Goal: Information Seeking & Learning: Learn about a topic

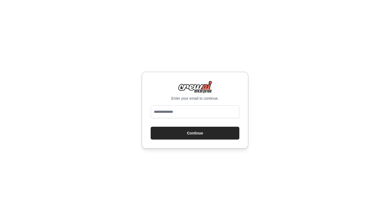
click at [208, 112] on input "email" at bounding box center [195, 111] width 89 height 13
type input "**********"
click at [198, 134] on button "Continue" at bounding box center [195, 133] width 89 height 13
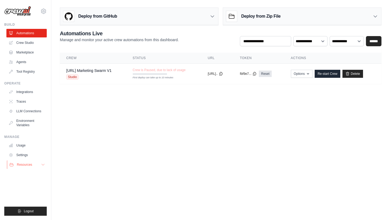
click at [32, 168] on button "Resources" at bounding box center [27, 164] width 40 height 9
click at [32, 174] on span "Documentation" at bounding box center [30, 174] width 22 height 4
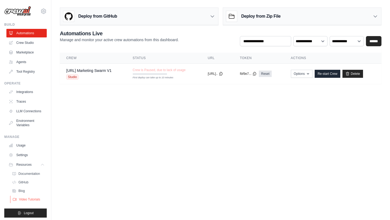
click at [29, 197] on span "Video Tutorials" at bounding box center [29, 199] width 21 height 4
click at [24, 199] on span "Video Tutorials" at bounding box center [29, 199] width 21 height 4
click at [26, 190] on link "Blog" at bounding box center [28, 190] width 37 height 7
click at [30, 182] on link "GitHub" at bounding box center [28, 181] width 37 height 7
